Goal: Task Accomplishment & Management: Manage account settings

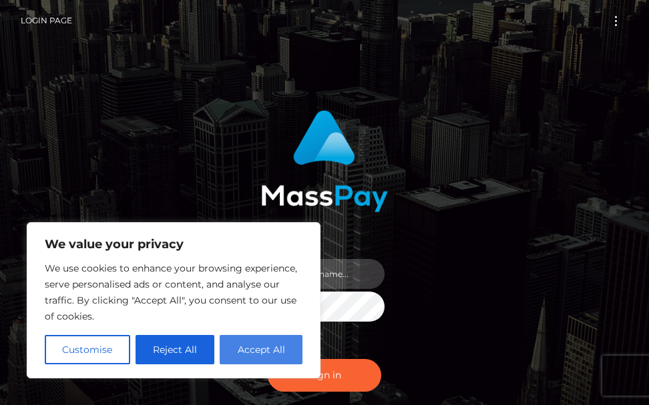
type input "terry.cope2"
click at [239, 346] on button "Accept All" at bounding box center [261, 349] width 83 height 29
checkbox input "true"
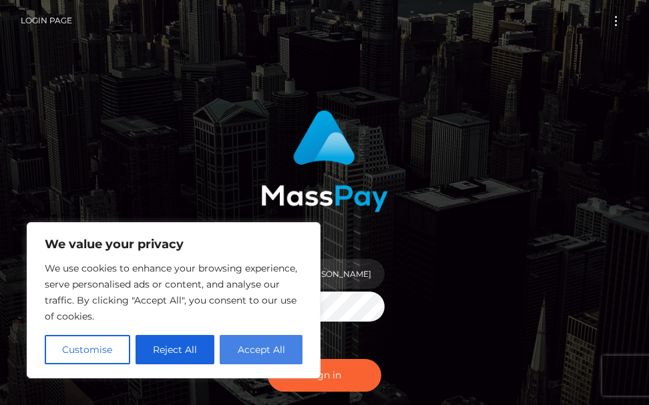
checkbox input "true"
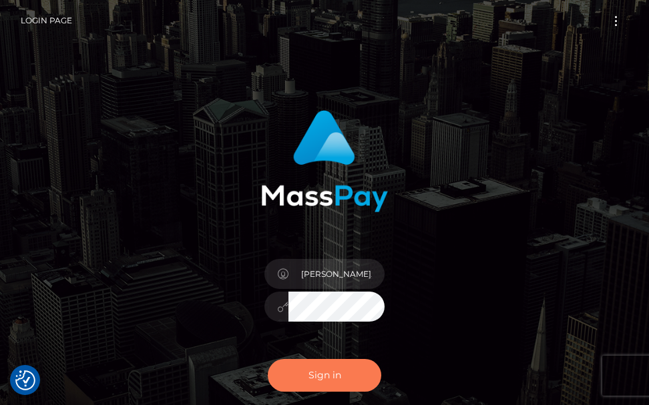
click at [316, 377] on button "Sign in" at bounding box center [325, 375] width 114 height 33
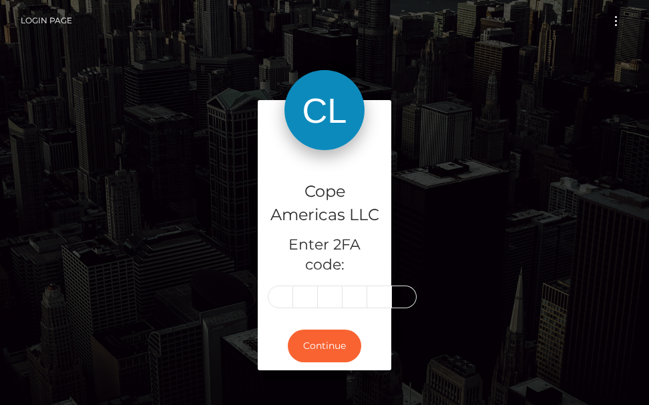
type input "2"
type input "5"
type input "1"
type input "0"
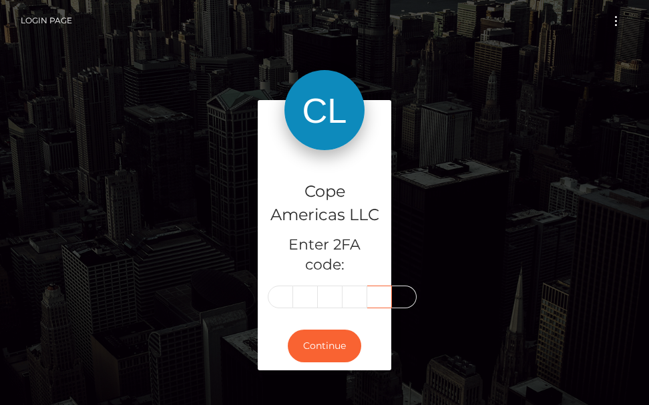
scroll to position [0, 0]
type input "1"
type input "8"
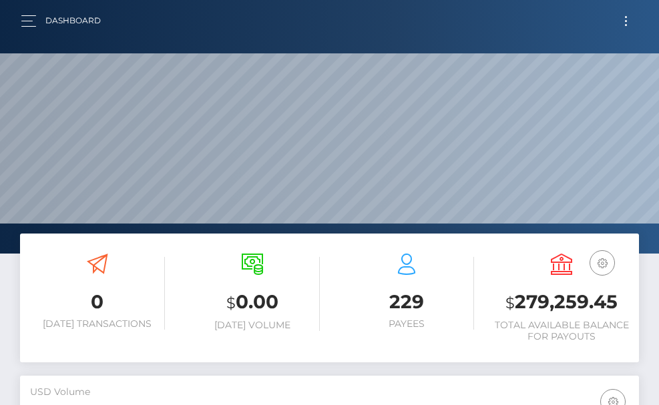
scroll to position [237, 299]
click at [21, 19] on div "Dashboard Loading... Loading... Account" at bounding box center [330, 21] width 638 height 28
click at [25, 24] on button "button" at bounding box center [33, 21] width 25 height 18
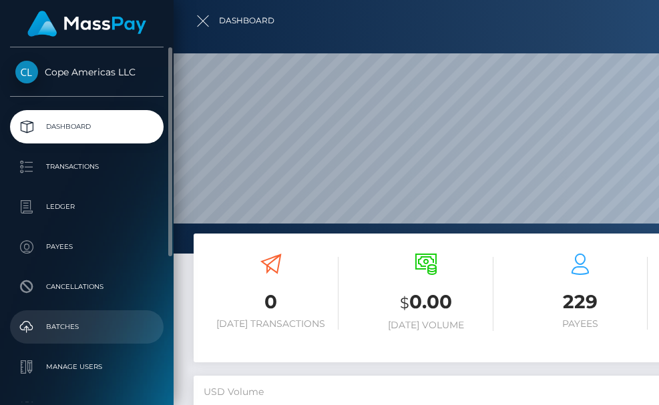
click at [69, 328] on p "Batches" at bounding box center [86, 327] width 143 height 20
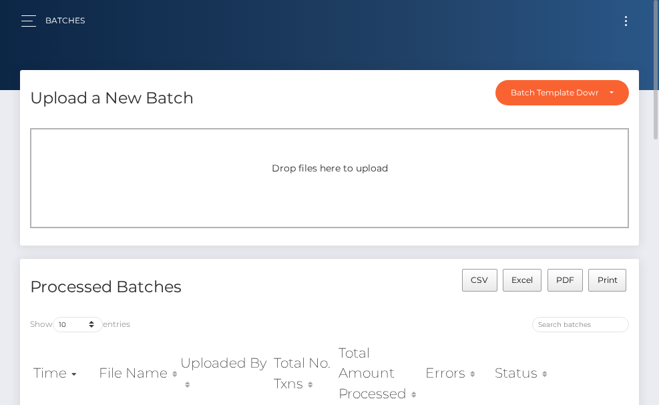
click at [627, 25] on span "Toggle navigation" at bounding box center [626, 25] width 2 height 2
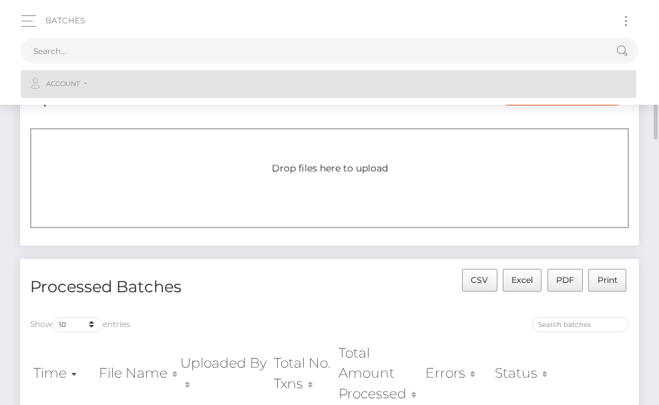
click at [80, 86] on link "Account" at bounding box center [329, 84] width 616 height 28
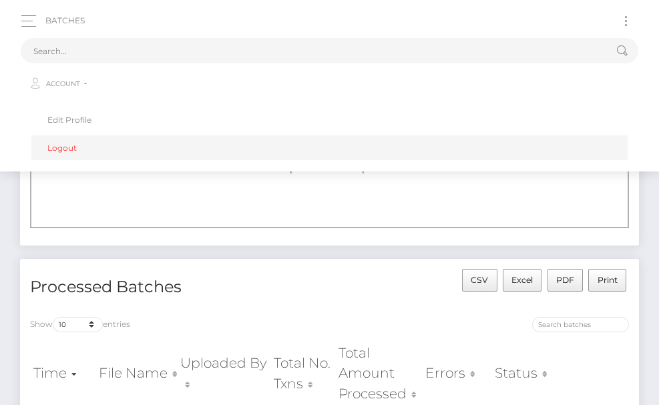
click at [74, 144] on link "Logout" at bounding box center [329, 148] width 596 height 25
